Goal: Check status: Check status

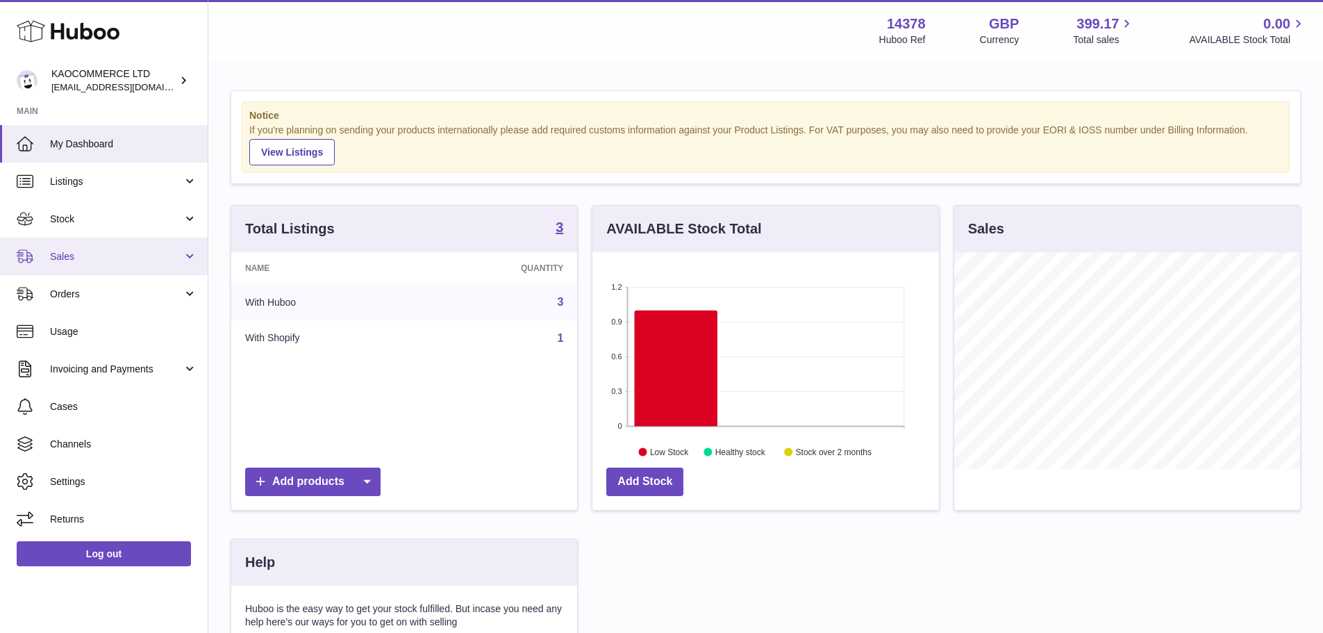
scroll to position [217, 347]
click at [58, 254] on span "Sales" at bounding box center [116, 256] width 133 height 13
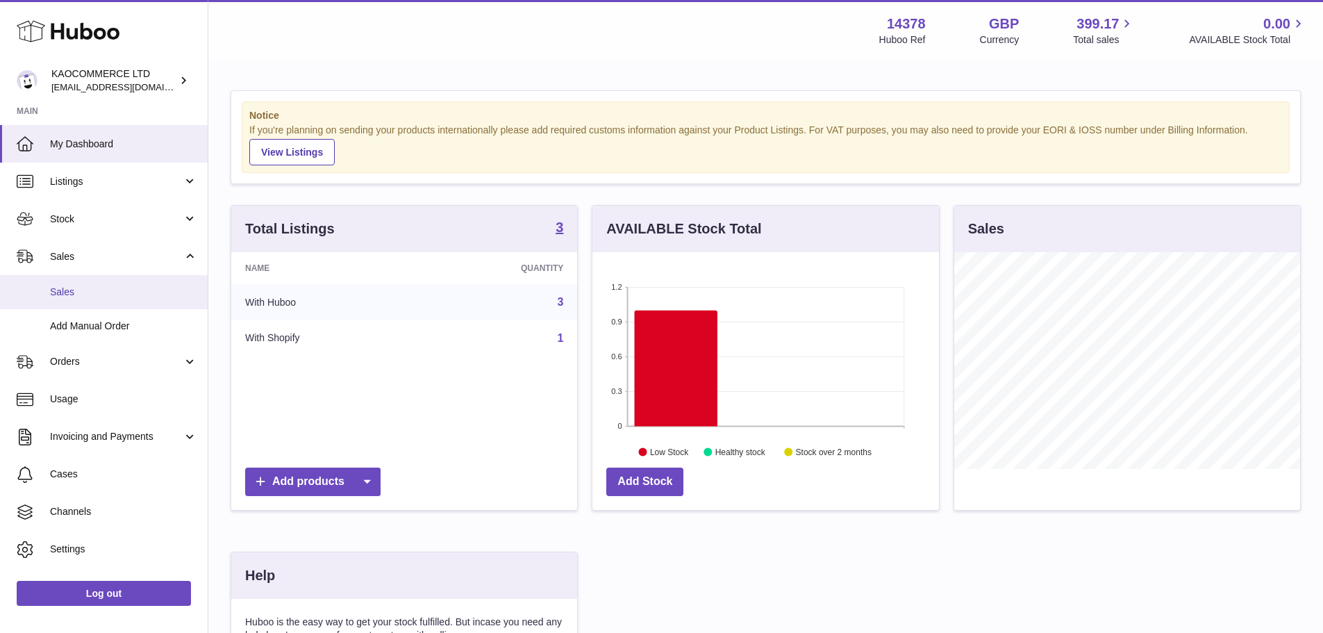
click at [90, 288] on span "Sales" at bounding box center [123, 291] width 147 height 13
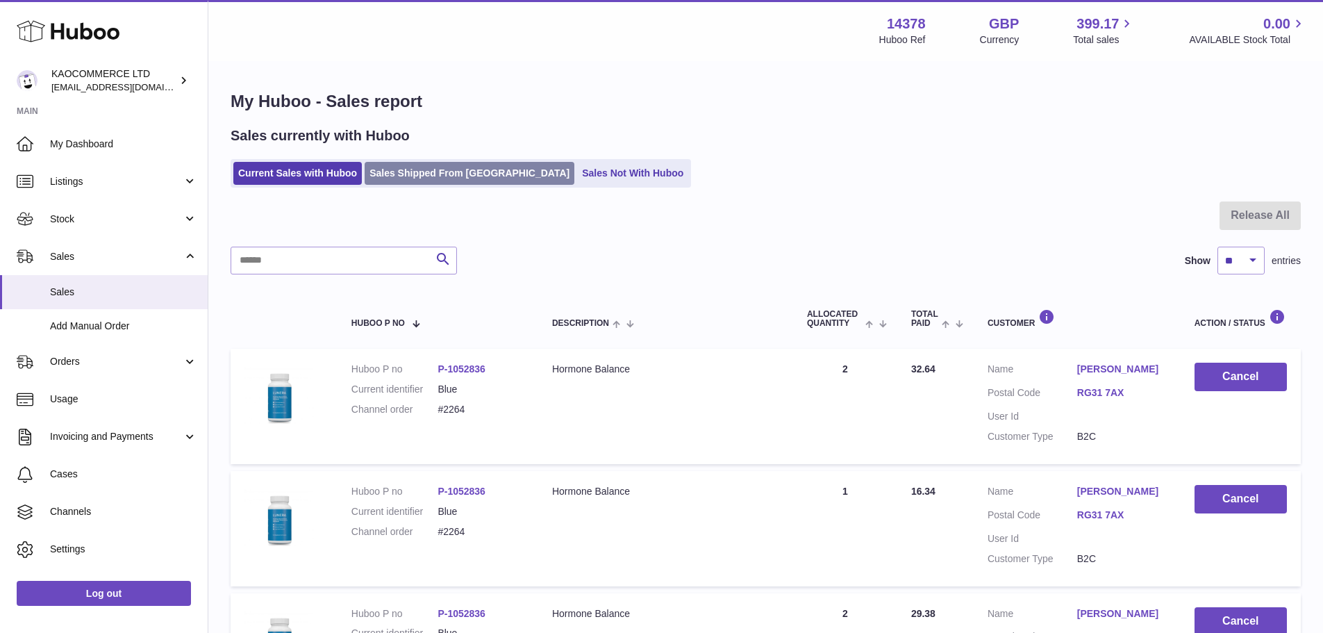
click at [438, 162] on link "Sales Shipped From [GEOGRAPHIC_DATA]" at bounding box center [470, 173] width 210 height 23
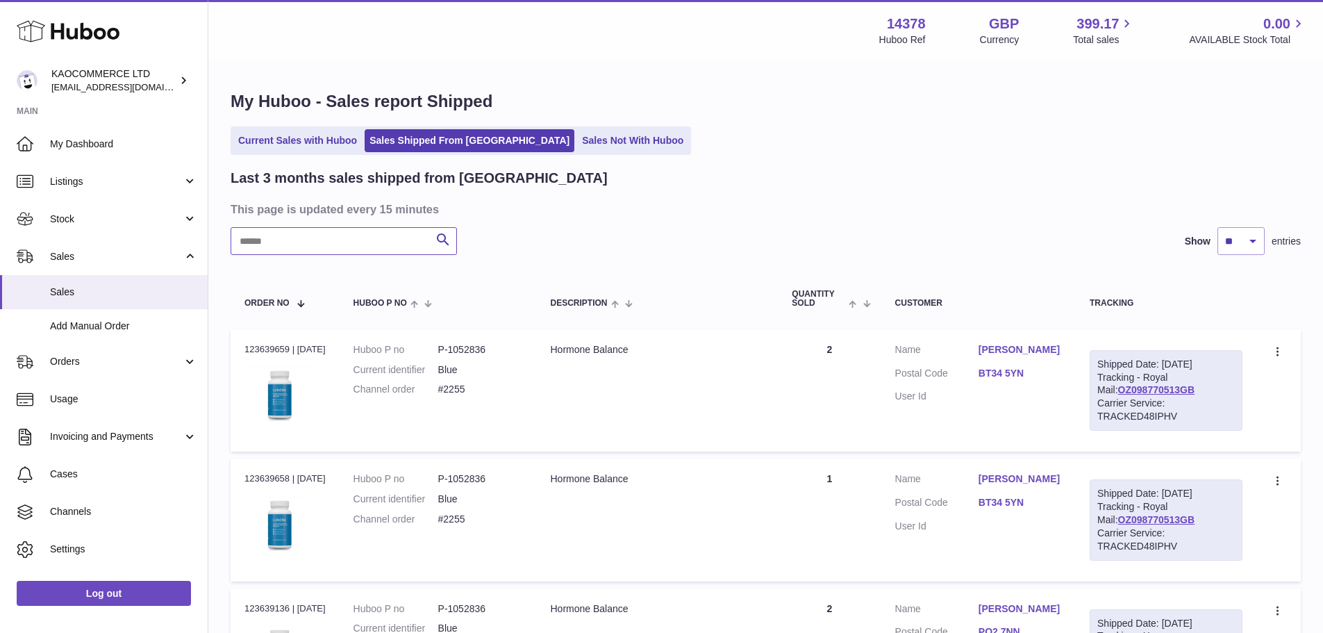
click at [383, 244] on input "text" at bounding box center [344, 241] width 226 height 28
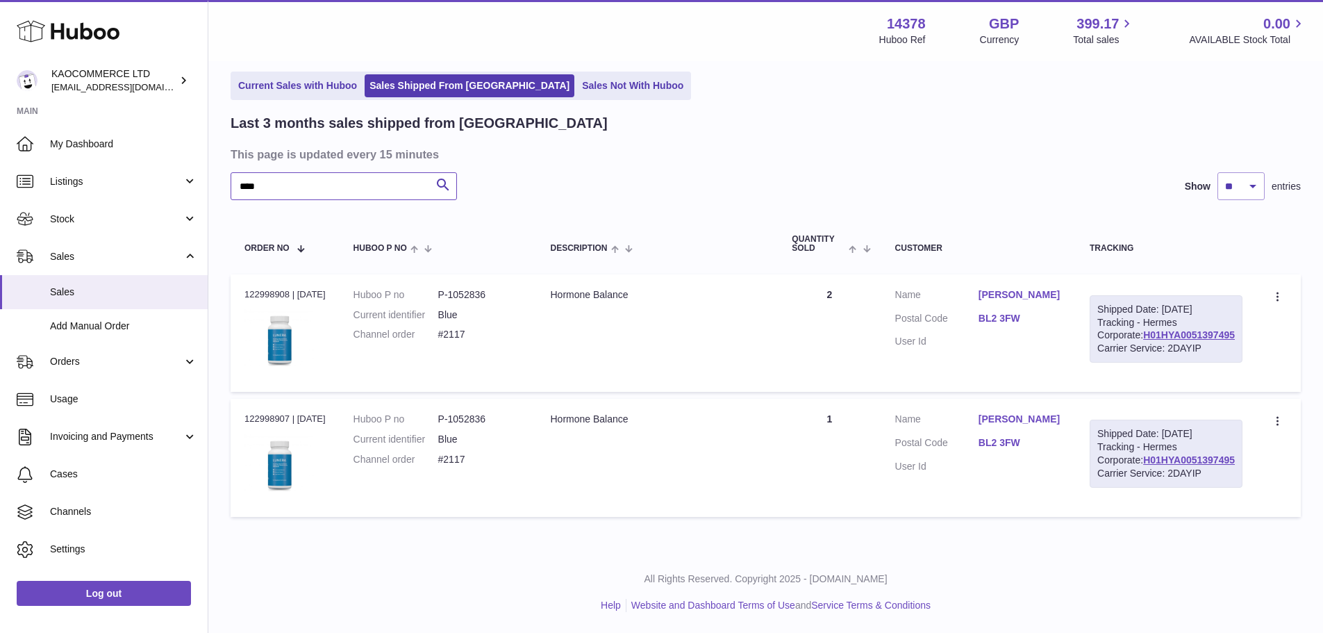
scroll to position [117, 0]
type input "****"
click at [252, 288] on div "Order no 122998908 | [DATE]" at bounding box center [284, 294] width 81 height 13
copy div "122998908"
